Goal: Task Accomplishment & Management: Complete application form

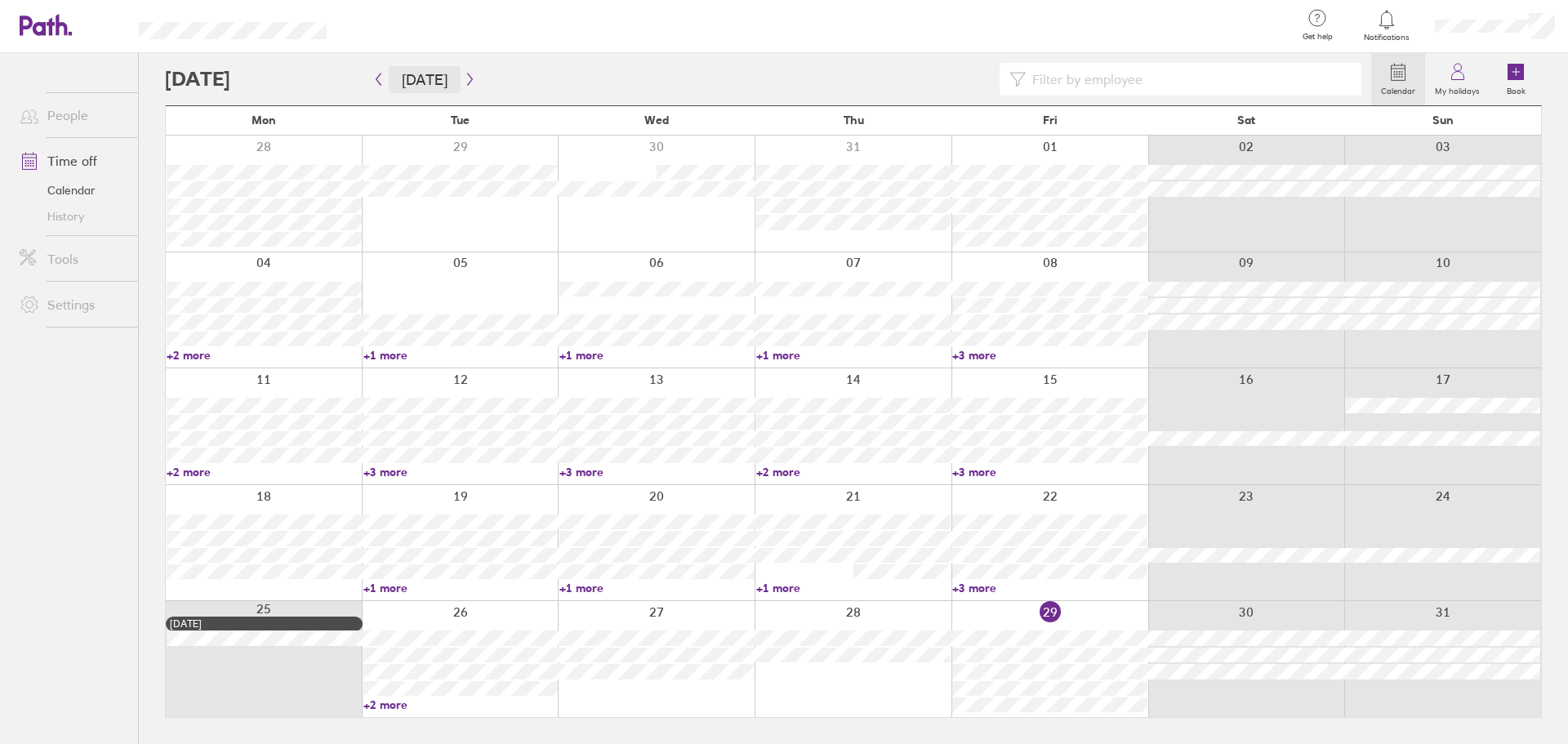
click at [452, 71] on button "[DATE]" at bounding box center [425, 79] width 72 height 27
click at [468, 81] on icon "button" at bounding box center [469, 79] width 12 height 13
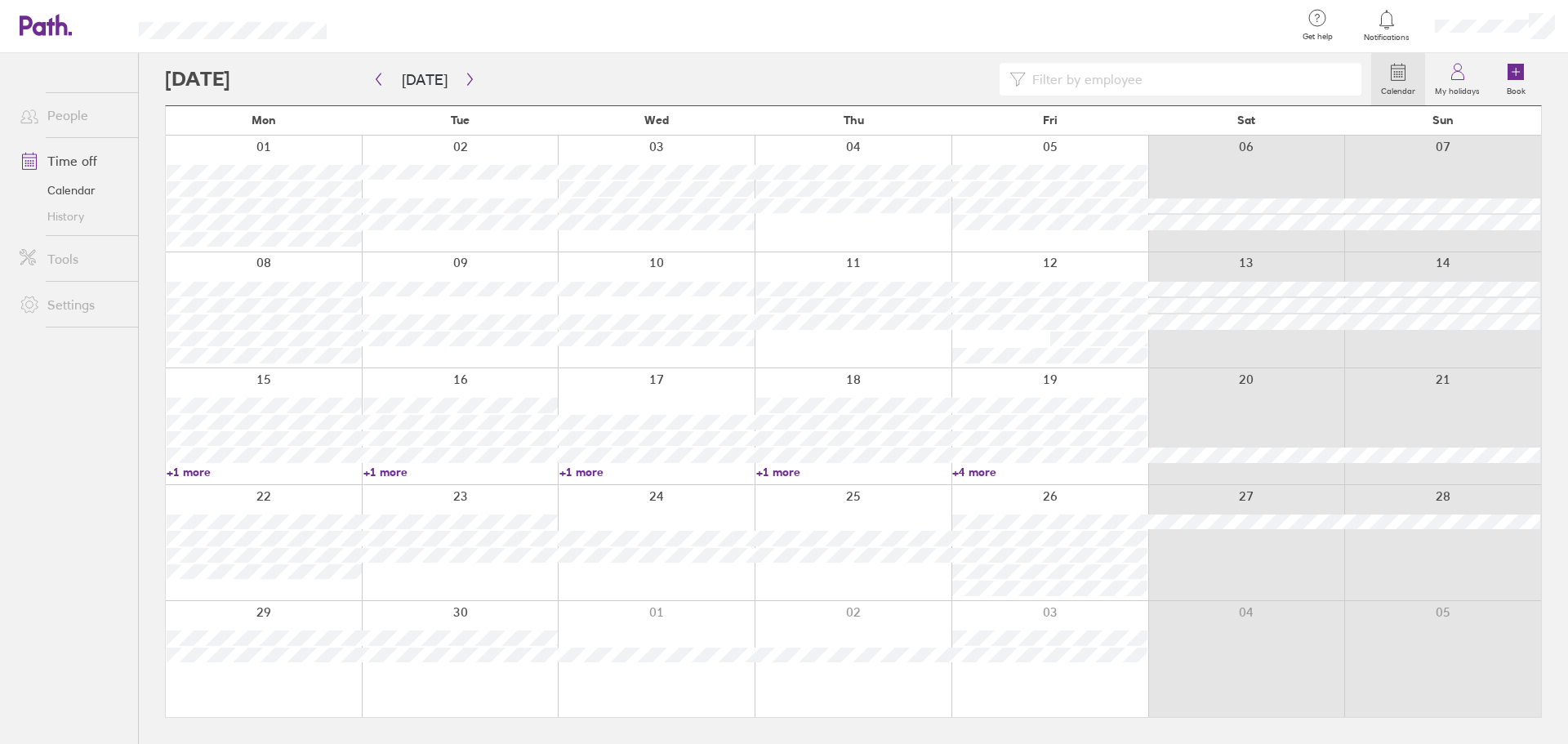
click at [779, 476] on link "+1 more" at bounding box center [854, 472] width 196 height 15
click at [1045, 392] on div at bounding box center [1049, 426] width 196 height 116
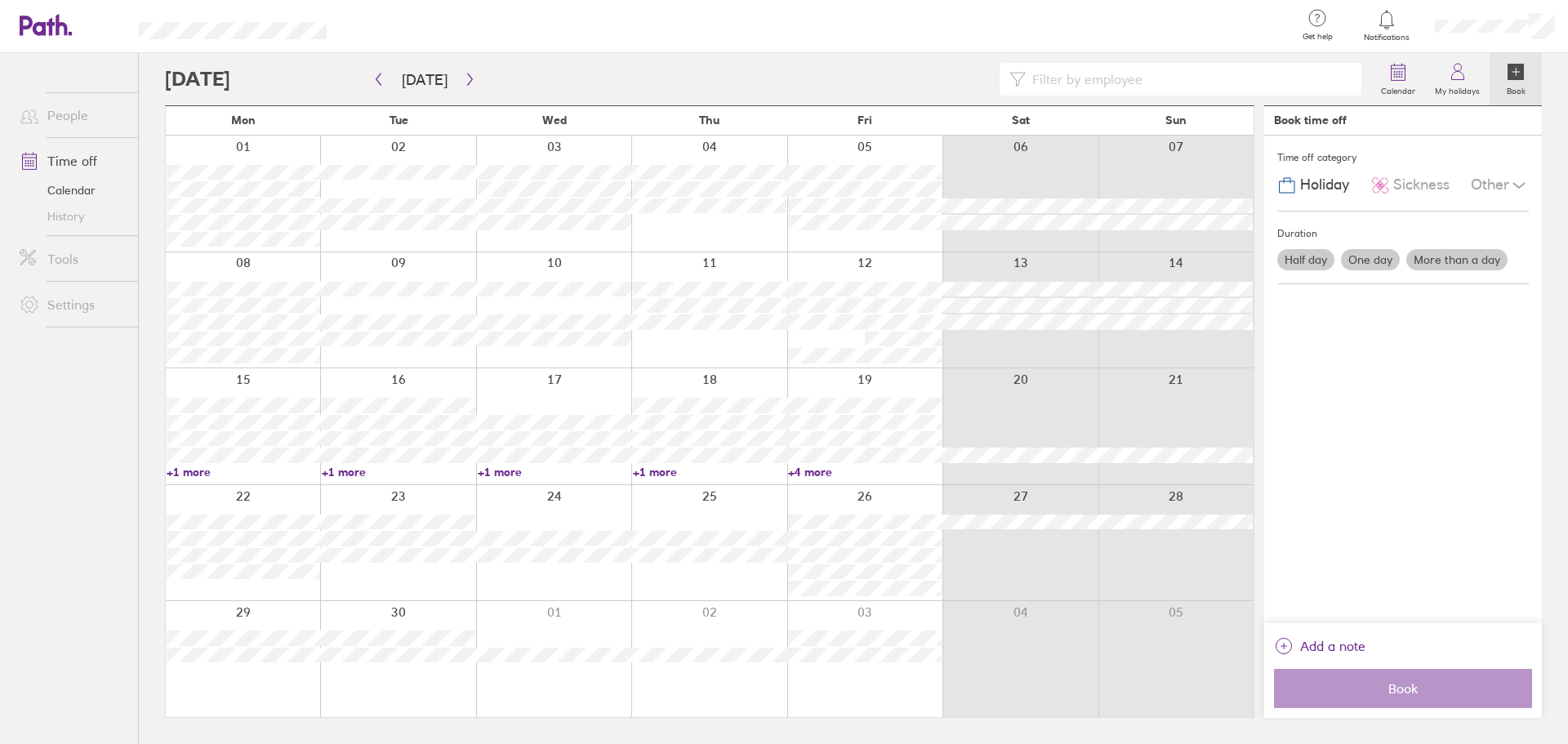
click at [798, 473] on link "+4 more" at bounding box center [865, 472] width 154 height 15
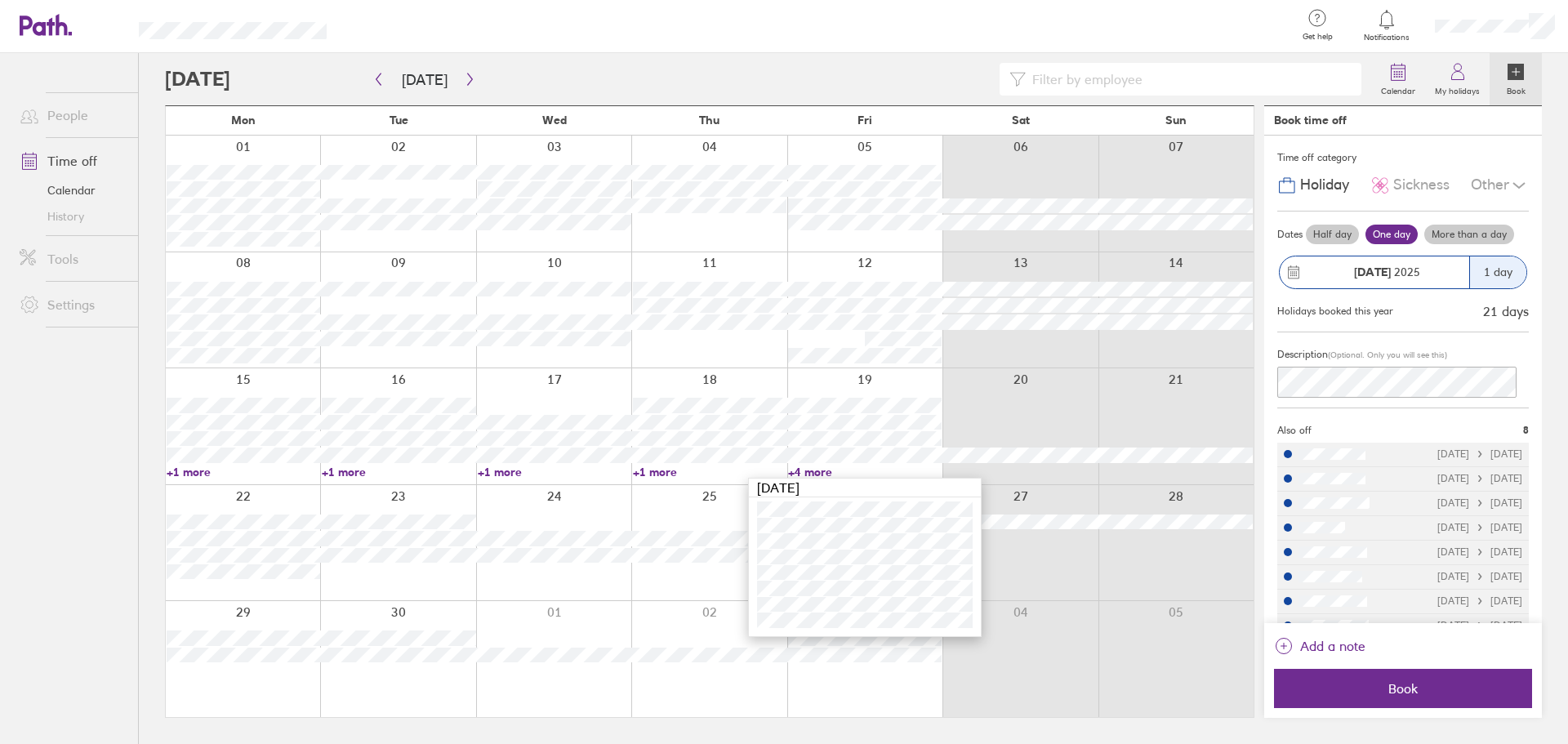
click at [1108, 15] on div at bounding box center [818, 26] width 930 height 53
click at [1519, 70] on icon at bounding box center [1517, 72] width 17 height 17
click at [1515, 76] on icon at bounding box center [1517, 72] width 17 height 17
click at [1328, 238] on label "Half day" at bounding box center [1332, 234] width 53 height 20
click at [0, 0] on input "Half day" at bounding box center [0, 0] width 0 height 0
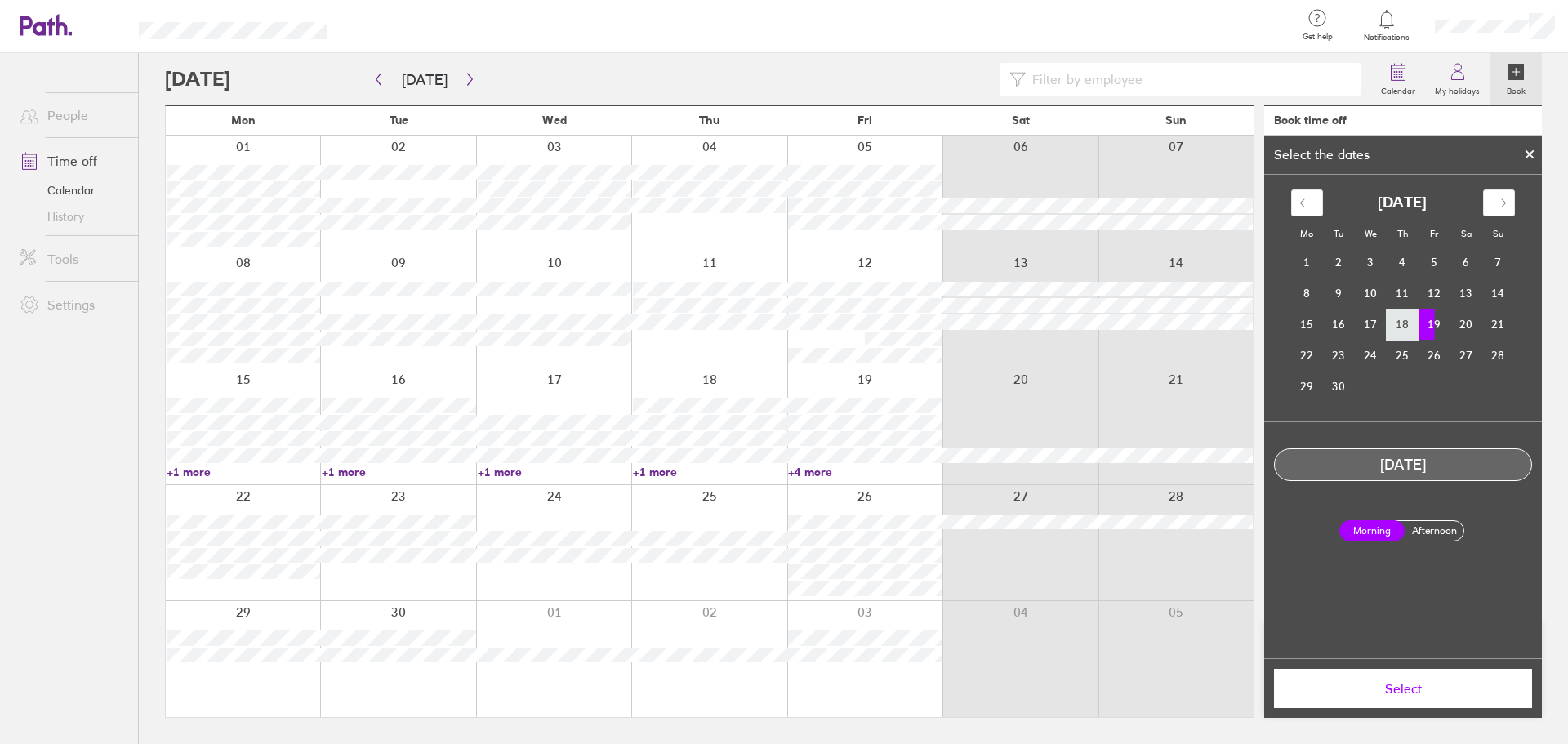
click at [1403, 329] on td "18" at bounding box center [1403, 324] width 32 height 31
click at [1441, 532] on label "Afternoon" at bounding box center [1434, 531] width 65 height 20
click at [0, 0] on input "Afternoon" at bounding box center [0, 0] width 0 height 0
click at [1426, 690] on span "Select" at bounding box center [1403, 689] width 236 height 15
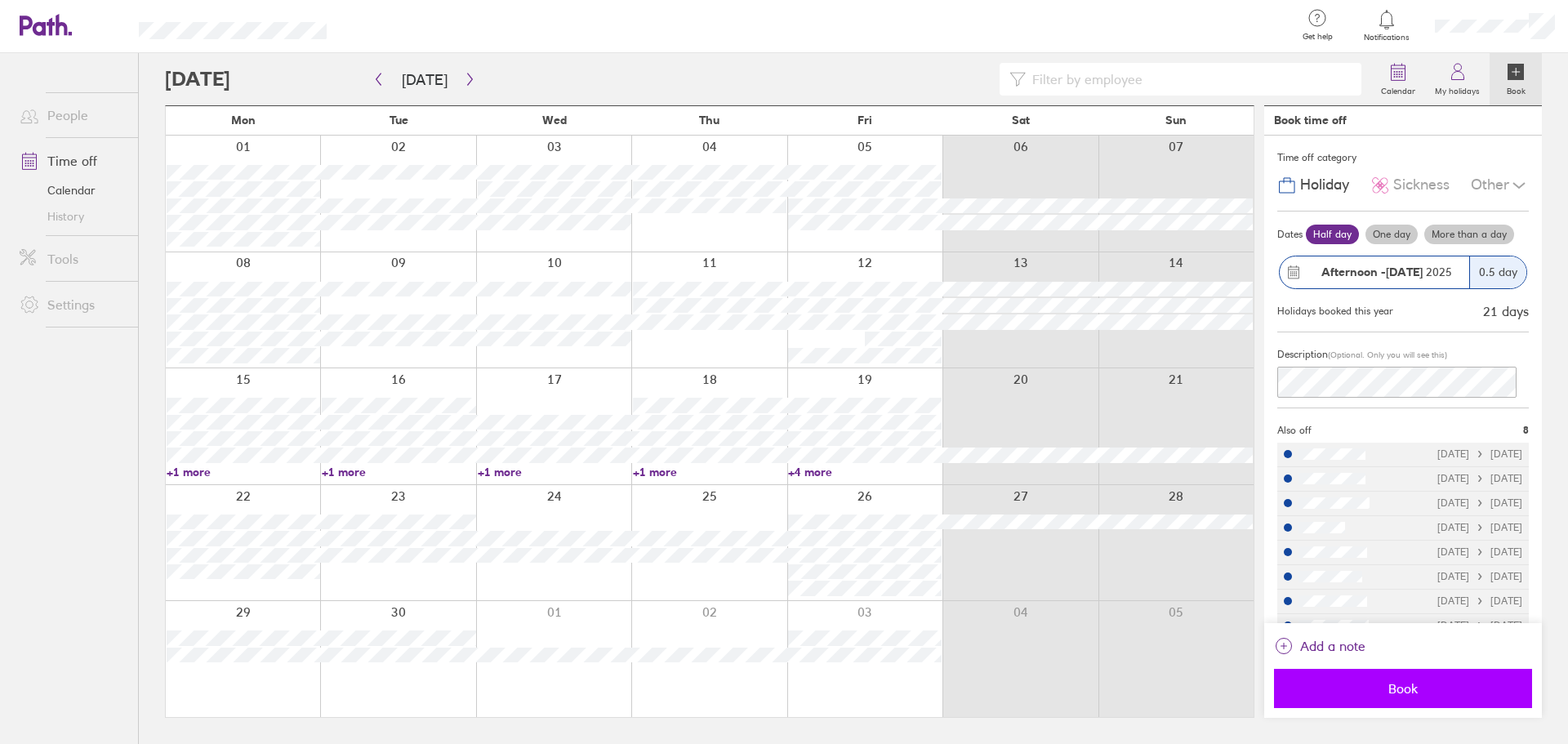
click at [1399, 683] on span "Book" at bounding box center [1403, 689] width 236 height 15
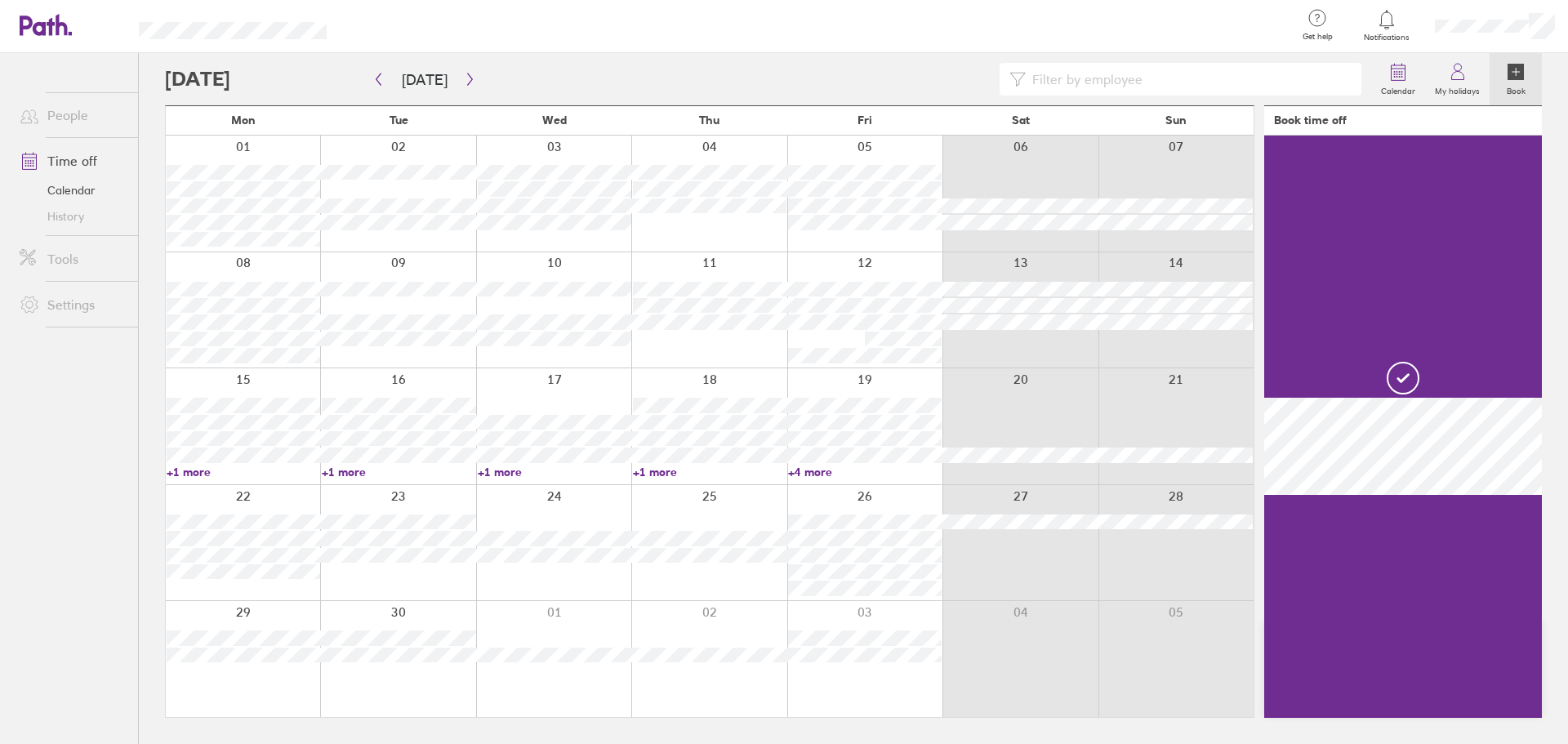
click at [1520, 75] on icon at bounding box center [1517, 72] width 17 height 17
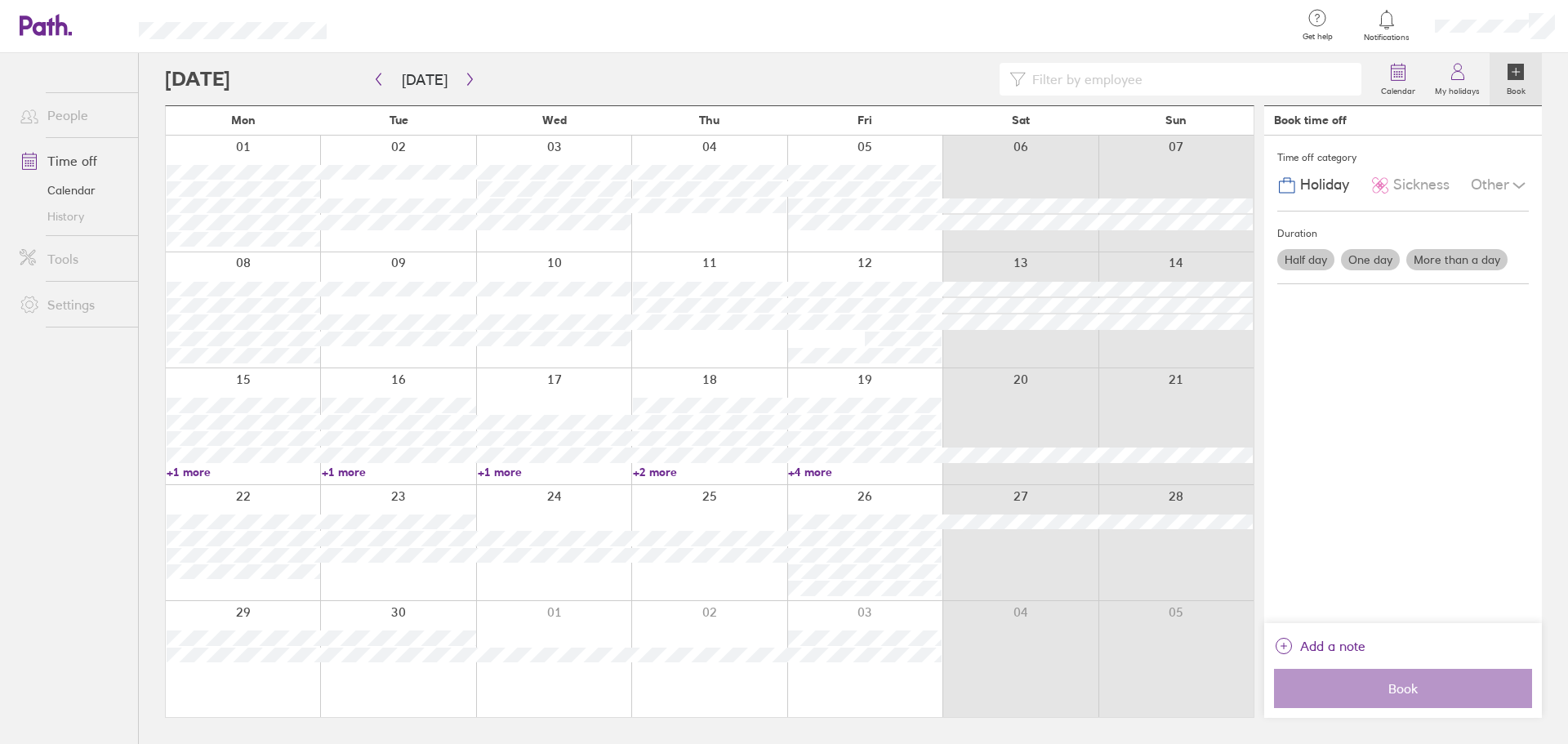
click at [1517, 74] on icon at bounding box center [1517, 72] width 17 height 17
click at [1302, 263] on label "Half day" at bounding box center [1305, 260] width 57 height 21
click at [0, 0] on input "Half day" at bounding box center [0, 0] width 0 height 0
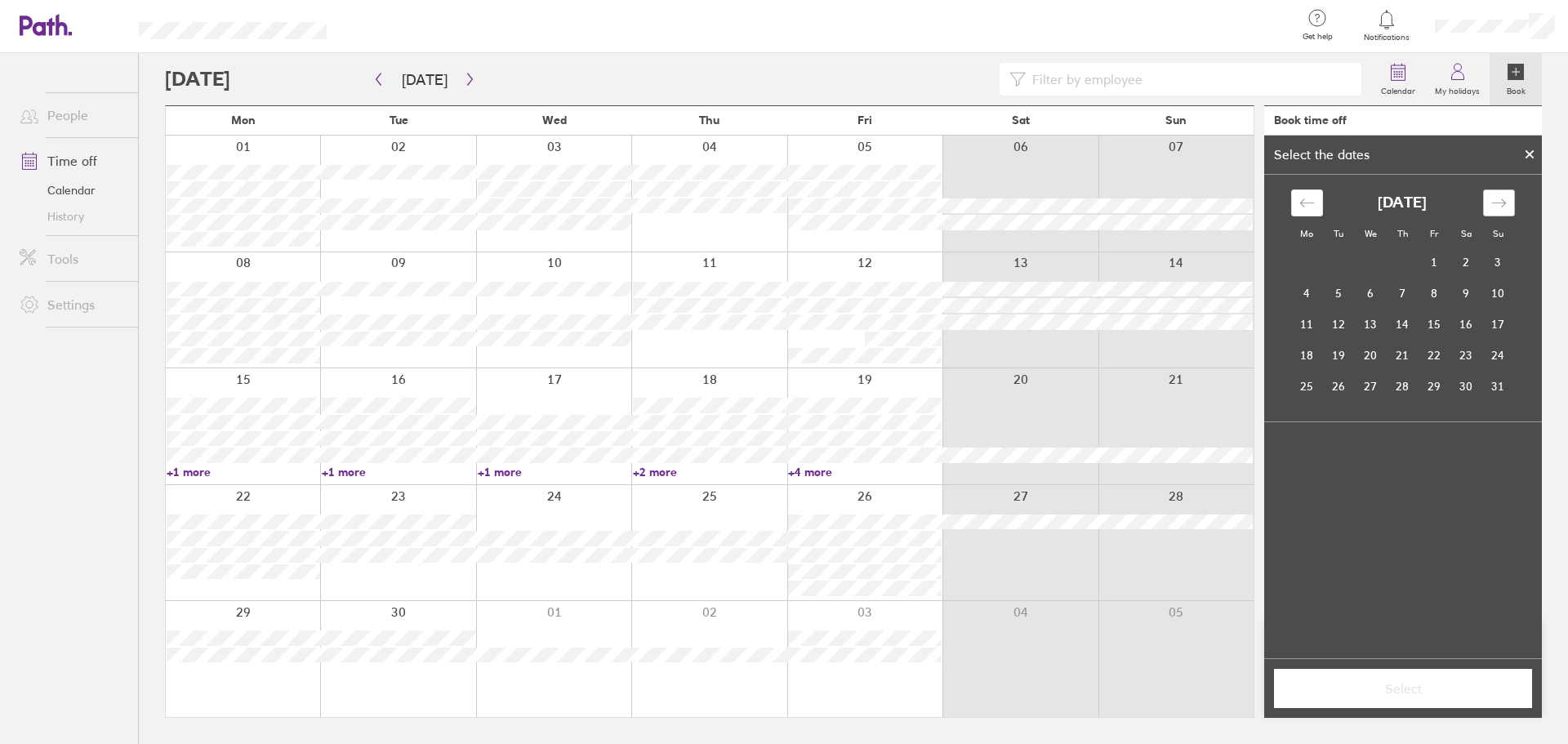
click at [1506, 201] on icon "Move forward to switch to the next month." at bounding box center [1499, 203] width 16 height 16
click at [1339, 386] on td "25" at bounding box center [1339, 386] width 32 height 31
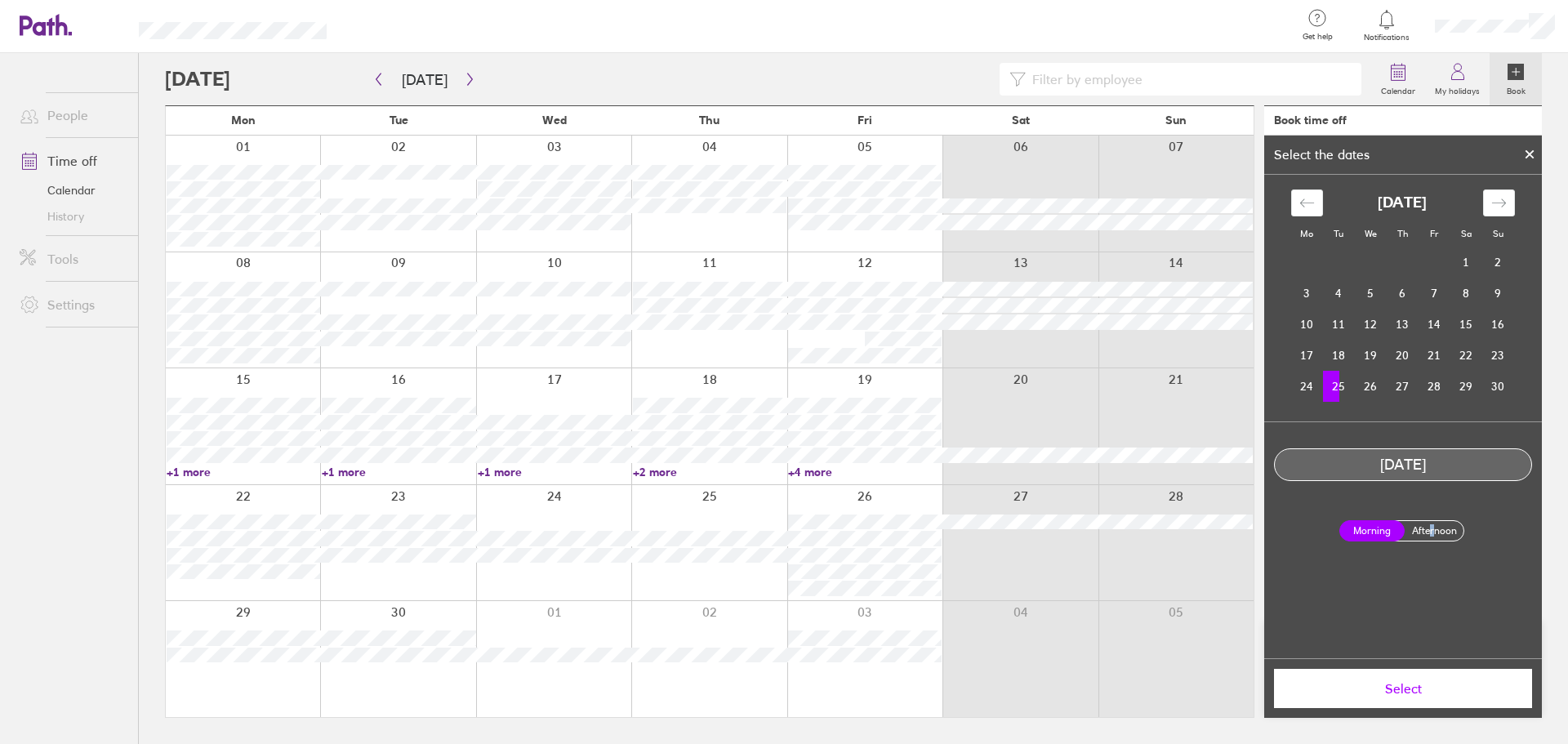
click at [1432, 534] on label "Afternoon" at bounding box center [1434, 531] width 65 height 20
click at [1435, 528] on label "Afternoon" at bounding box center [1434, 531] width 65 height 20
click at [0, 0] on input "Afternoon" at bounding box center [0, 0] width 0 height 0
click at [1416, 687] on span "Select" at bounding box center [1403, 689] width 236 height 15
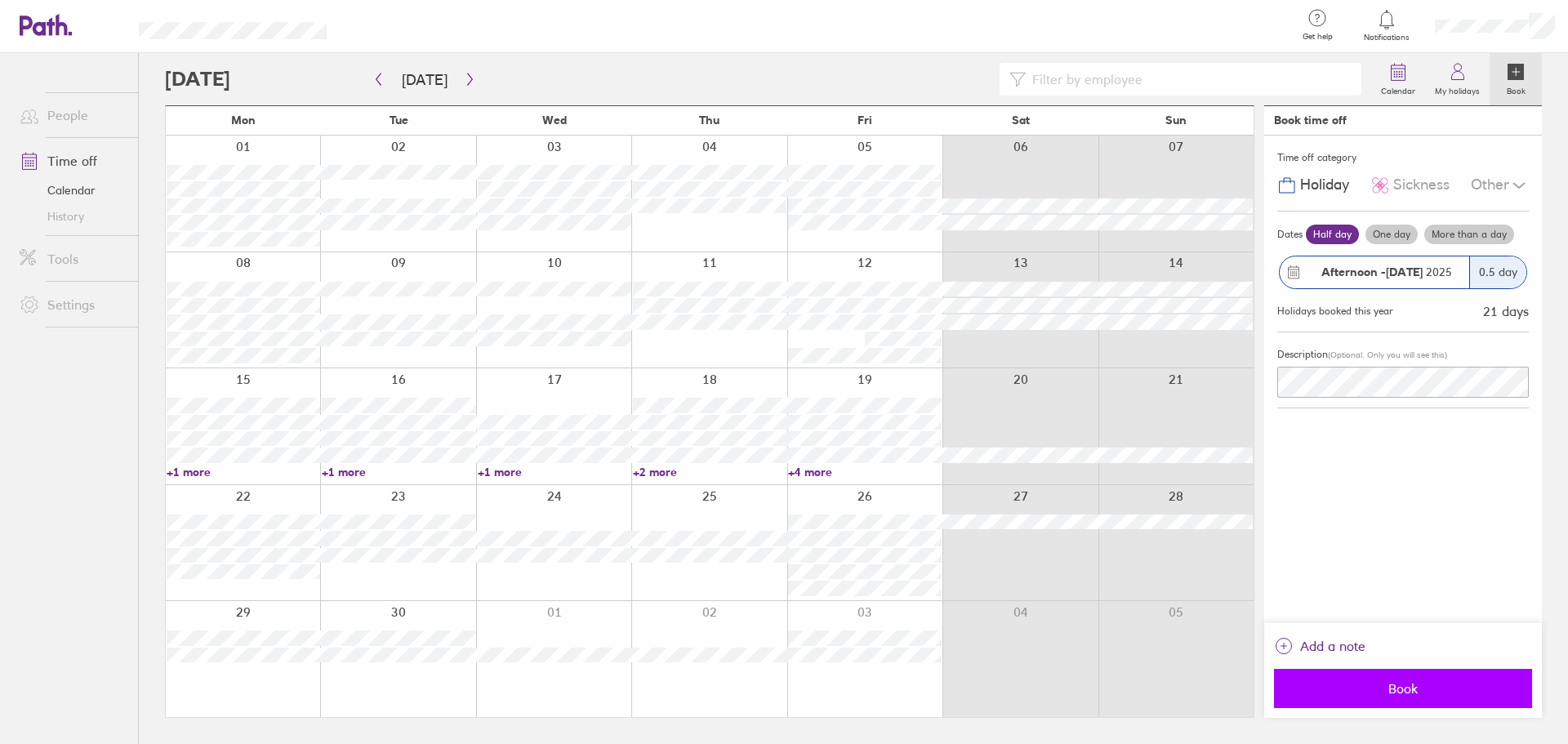
click at [1397, 693] on span "Book" at bounding box center [1403, 689] width 236 height 15
